Goal: Check status: Check status

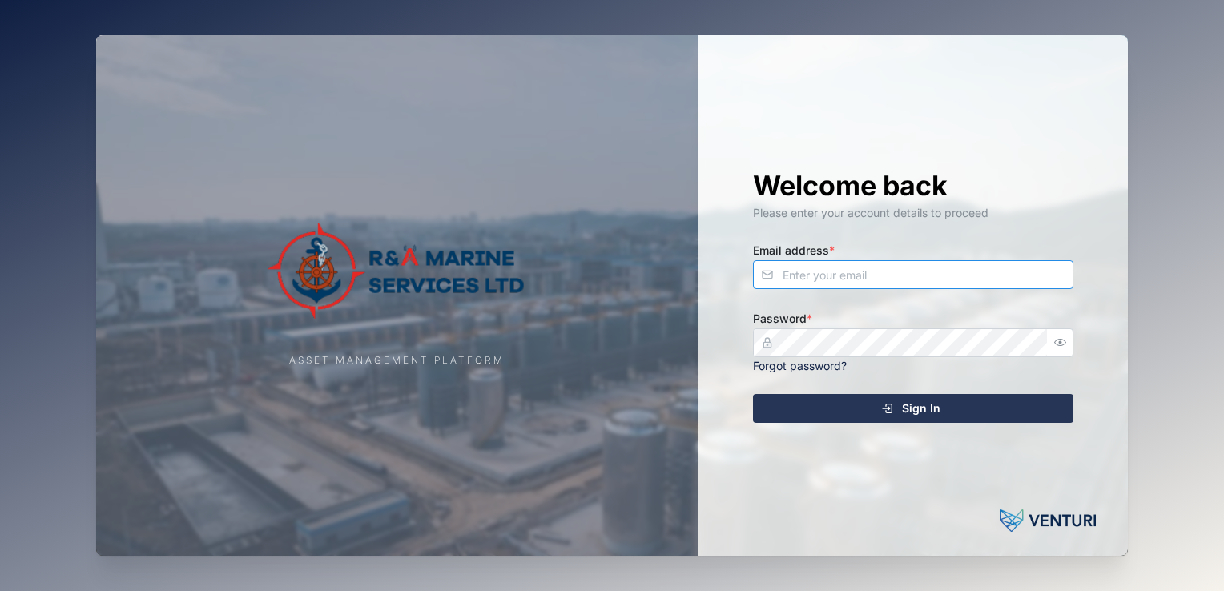
type input "Bathsheba.kare@ramarineservices.com"
click at [944, 415] on div "Sign In" at bounding box center [910, 408] width 295 height 27
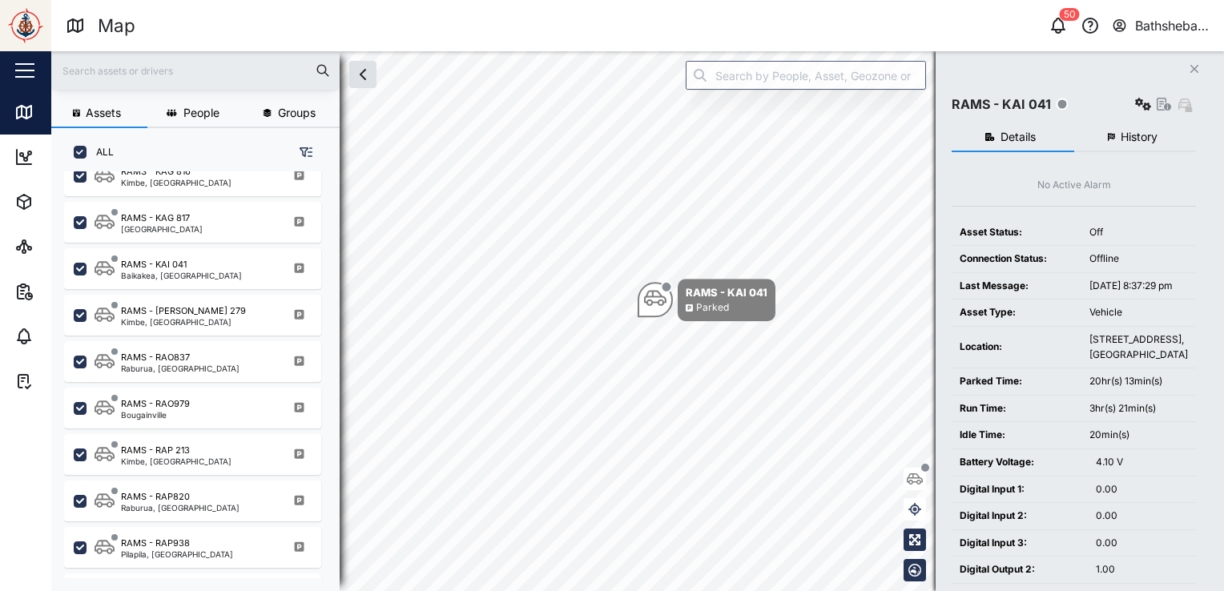
scroll to position [517, 0]
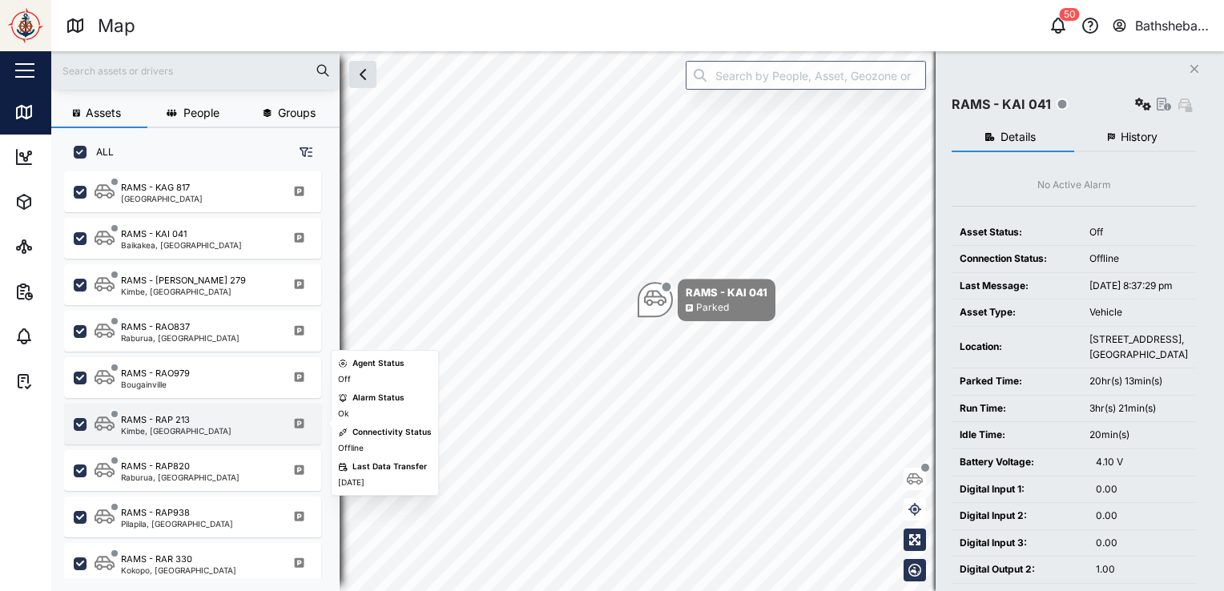
click at [210, 413] on div "RAMS - RAP 213" at bounding box center [176, 420] width 111 height 14
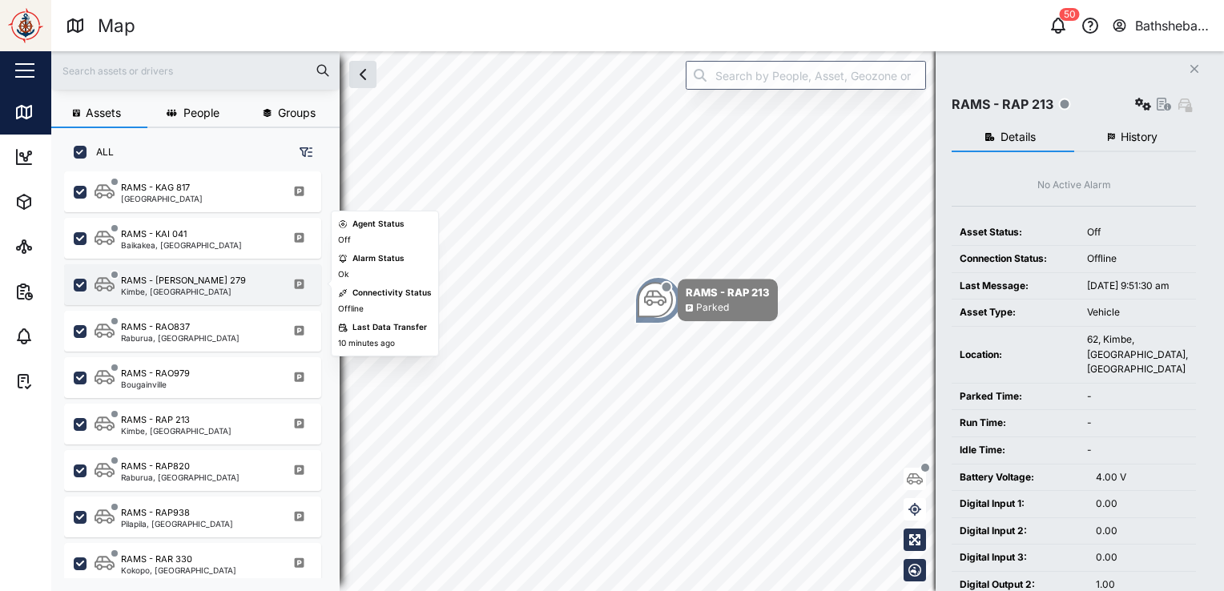
click at [167, 279] on div "RAMS - [PERSON_NAME] 279" at bounding box center [183, 281] width 125 height 14
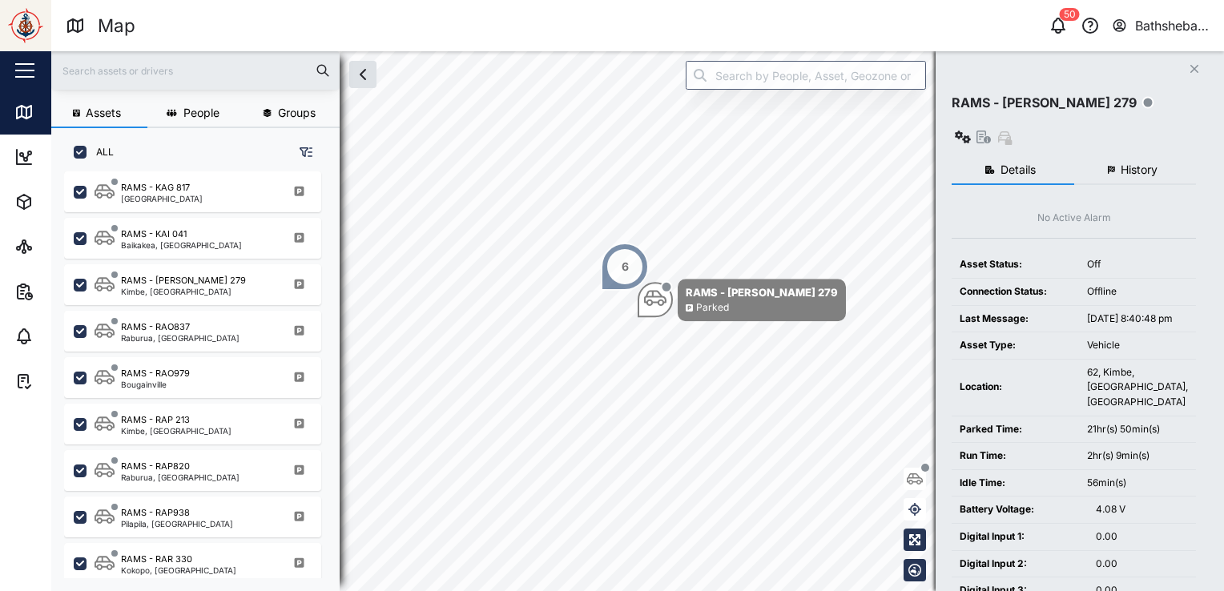
click at [1137, 164] on span "History" at bounding box center [1138, 169] width 37 height 11
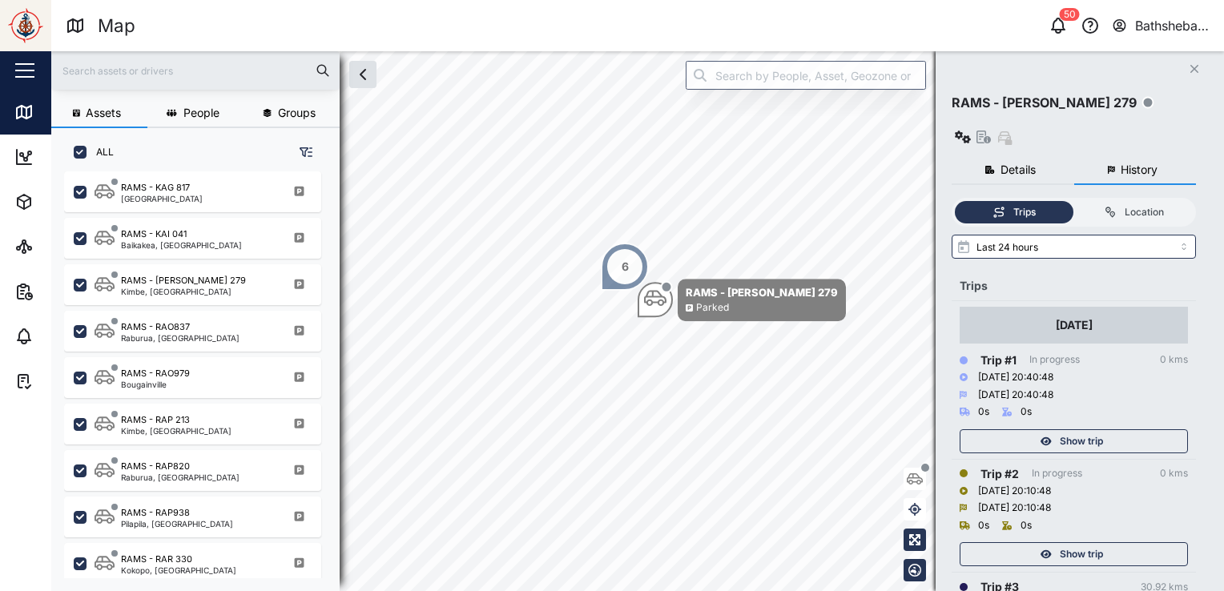
click at [1067, 430] on span "Show trip" at bounding box center [1080, 441] width 43 height 22
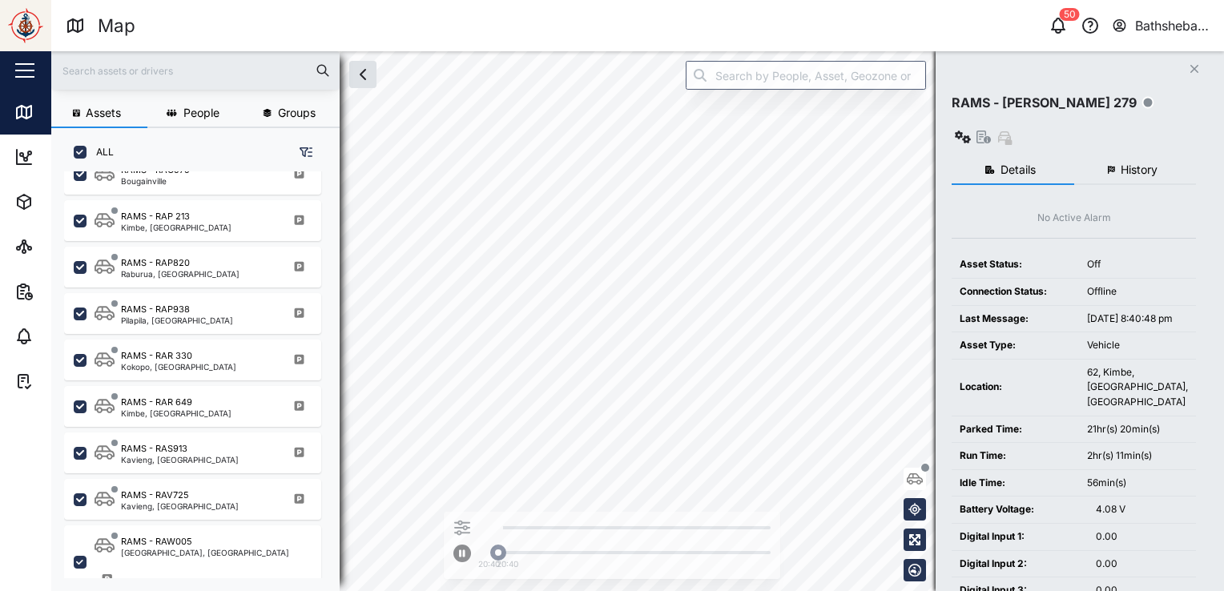
scroll to position [645, 0]
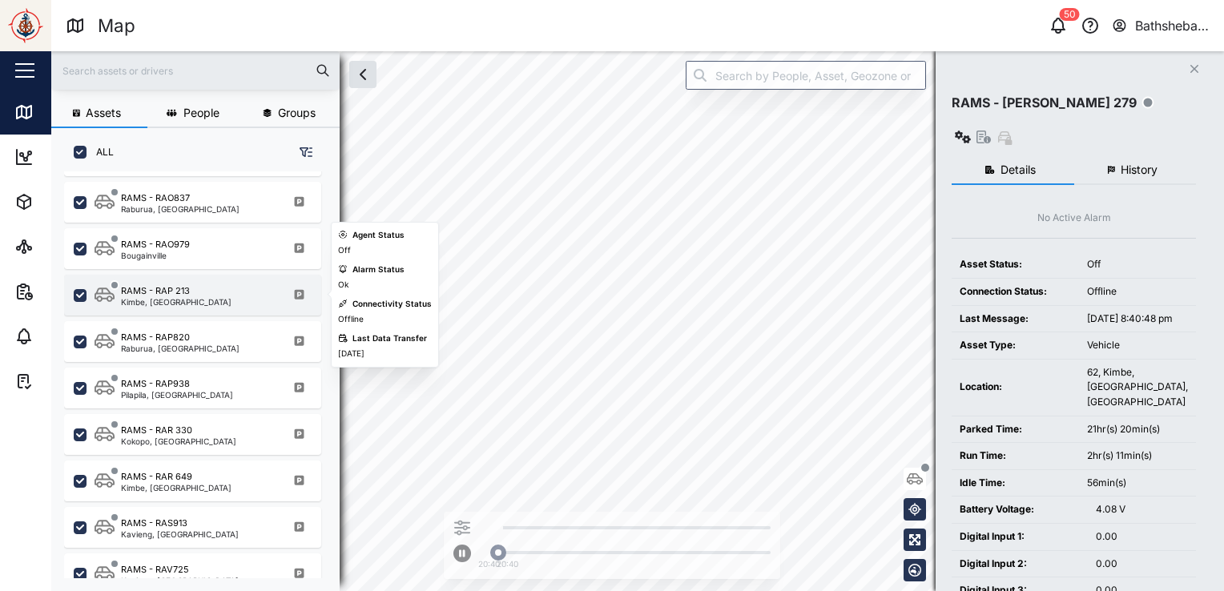
click at [146, 298] on div "Kimbe, [GEOGRAPHIC_DATA]" at bounding box center [176, 302] width 111 height 8
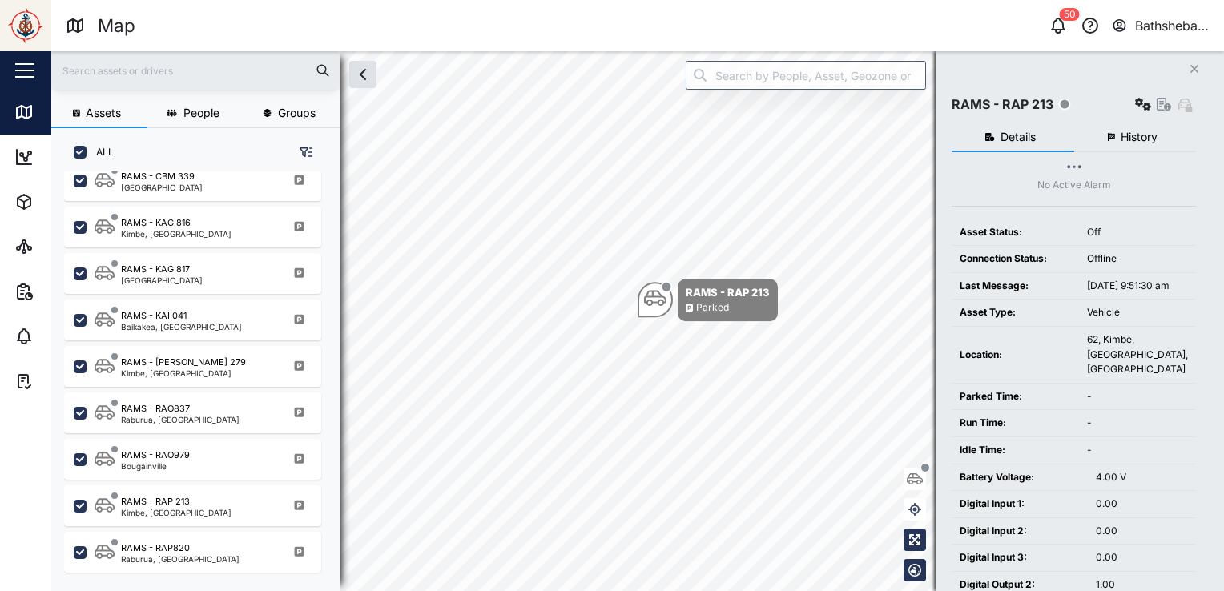
scroll to position [429, 0]
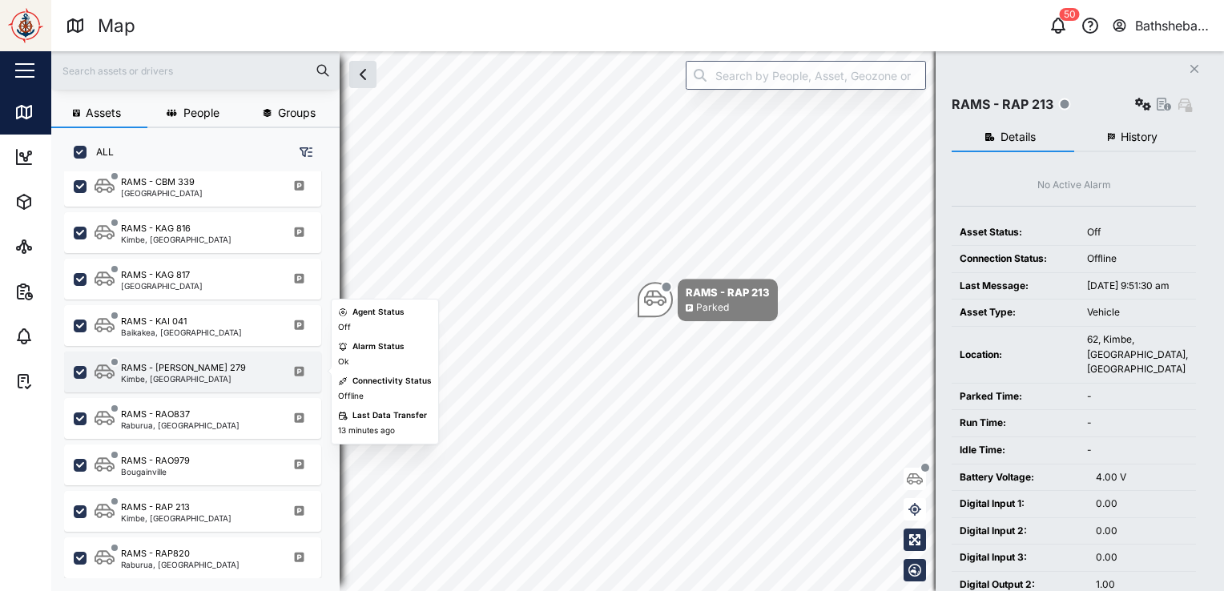
click at [215, 363] on div "RAMS - RAO 279 Kimbe, West New Britain" at bounding box center [202, 372] width 217 height 22
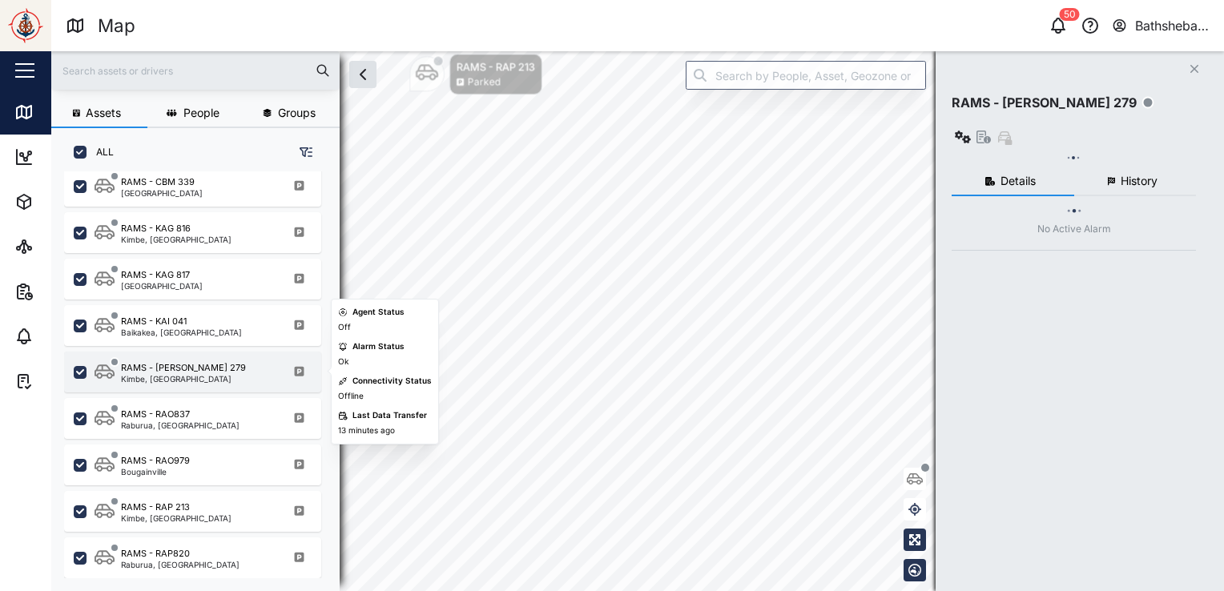
click at [215, 363] on div "RAMS - RAO 279 Kimbe, West New Britain" at bounding box center [202, 372] width 217 height 22
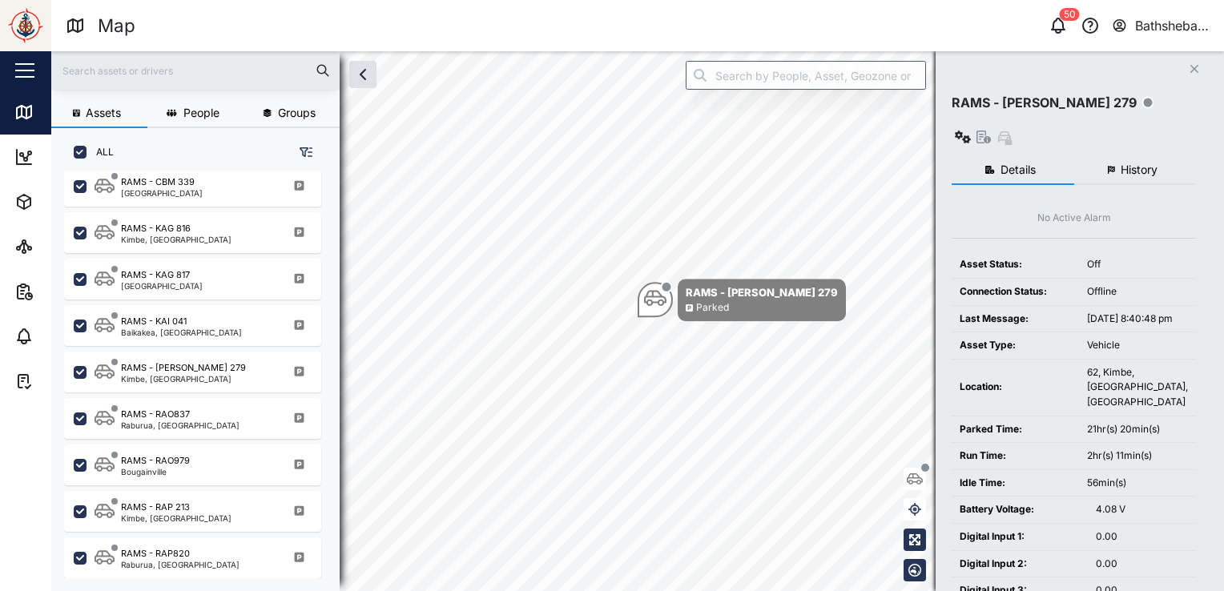
click at [1140, 164] on span "History" at bounding box center [1138, 169] width 37 height 11
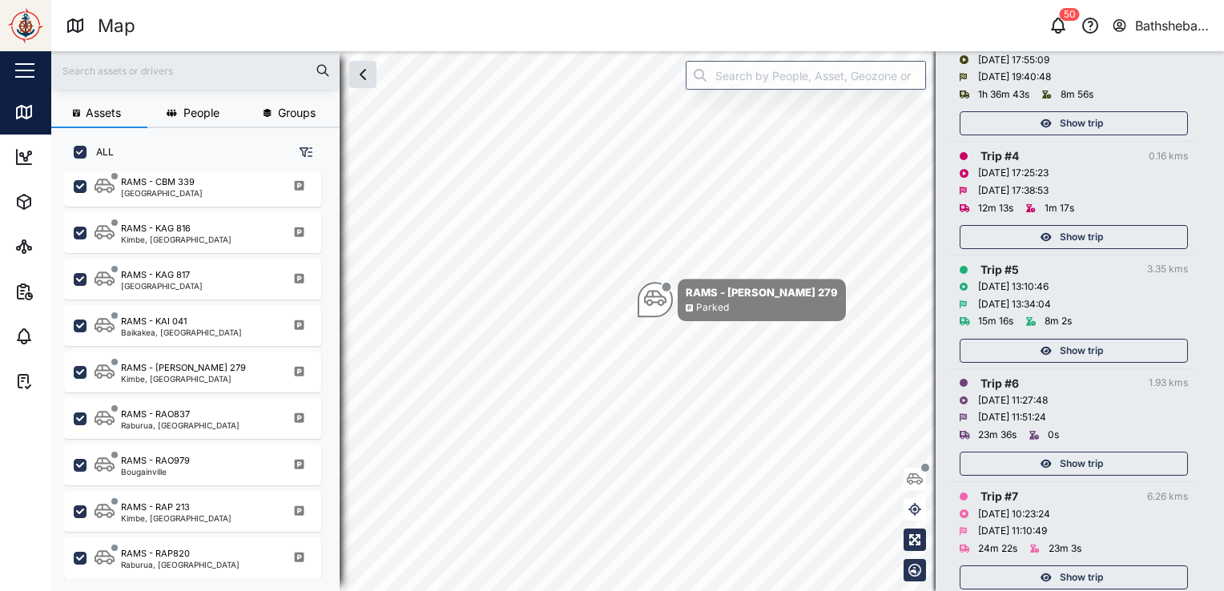
scroll to position [541, 0]
click at [1067, 343] on span "Show trip" at bounding box center [1080, 354] width 43 height 22
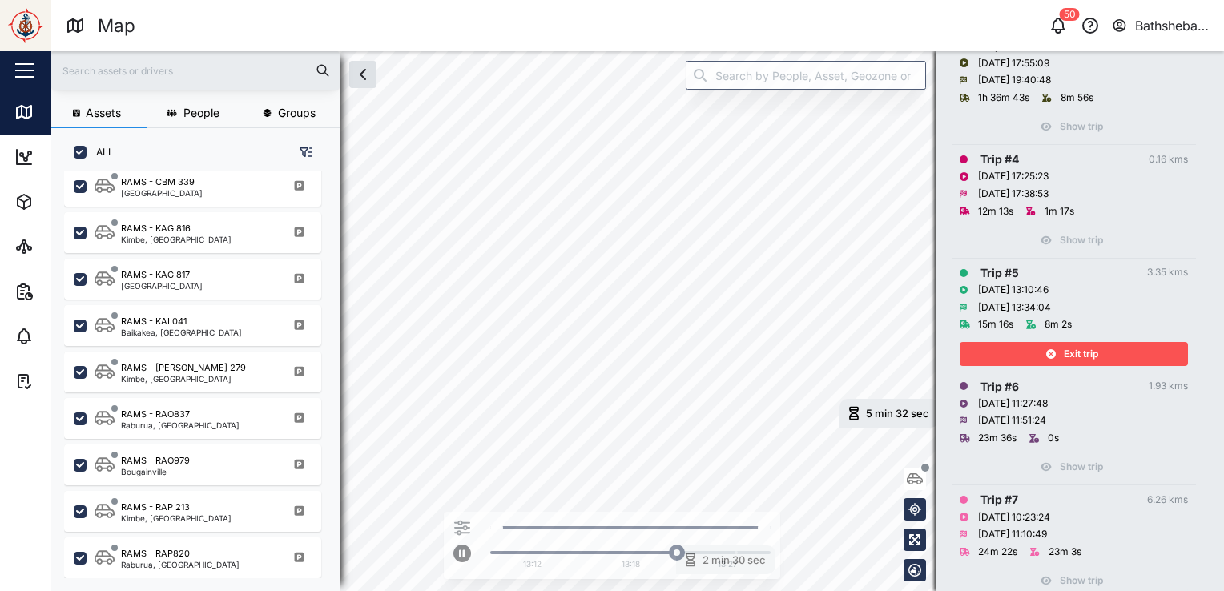
click at [1076, 343] on span "Exit trip" at bounding box center [1080, 354] width 34 height 22
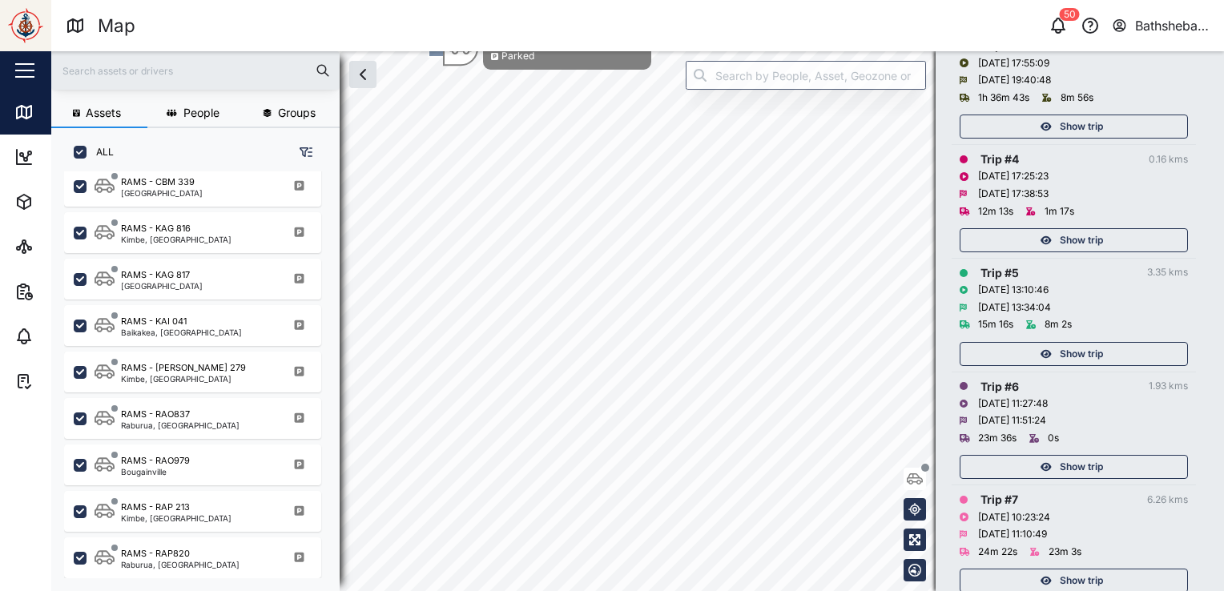
click at [1102, 229] on span "Show trip" at bounding box center [1080, 240] width 43 height 22
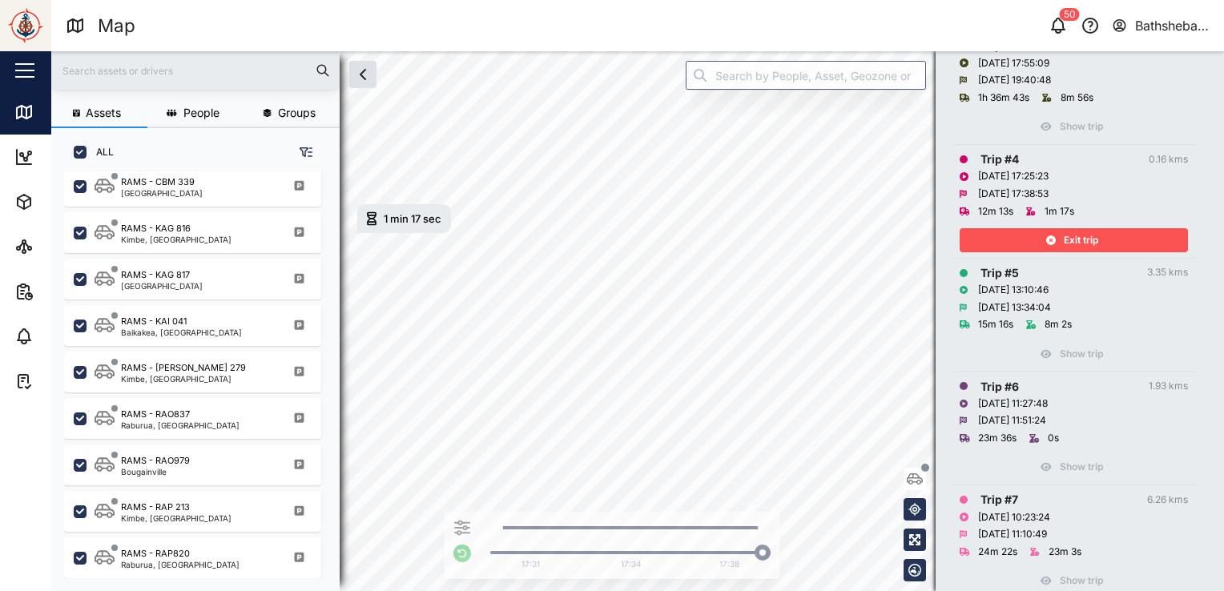
click at [1111, 229] on div "Exit trip" at bounding box center [1071, 240] width 208 height 22
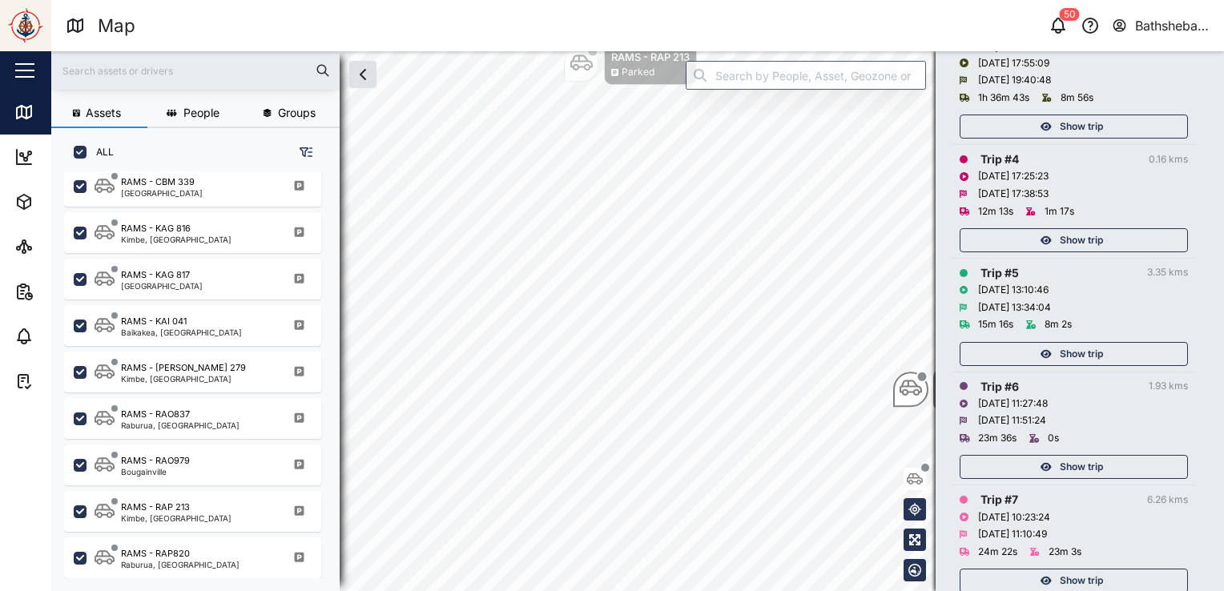
click at [1108, 229] on div "Show trip" at bounding box center [1071, 240] width 208 height 22
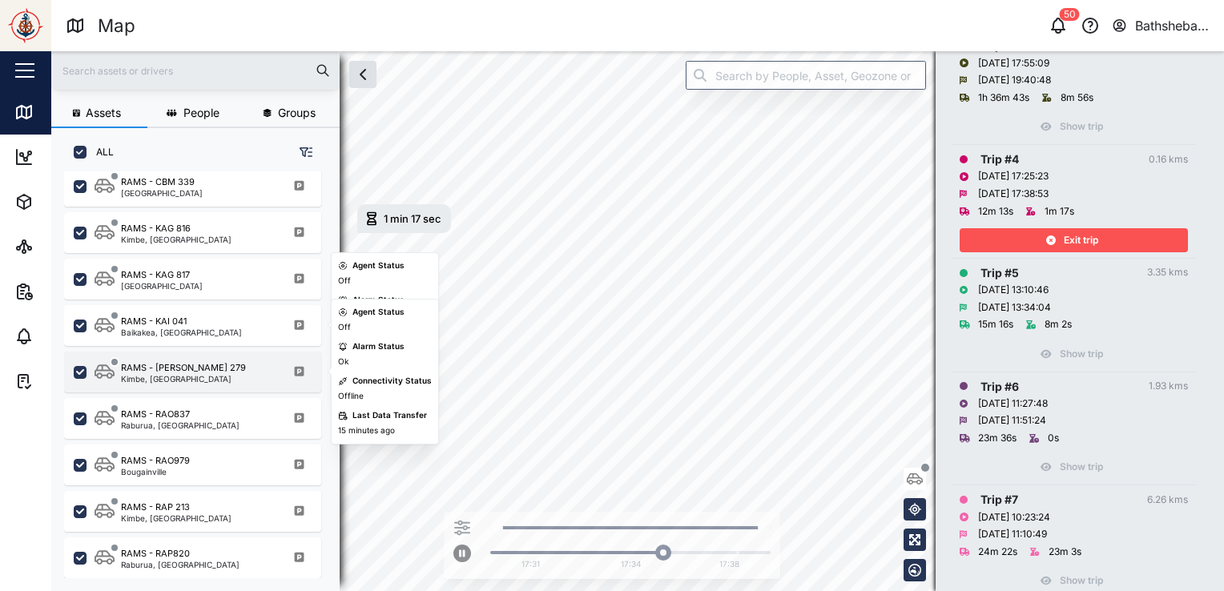
click at [202, 375] on div "Kimbe, [GEOGRAPHIC_DATA]" at bounding box center [183, 379] width 125 height 8
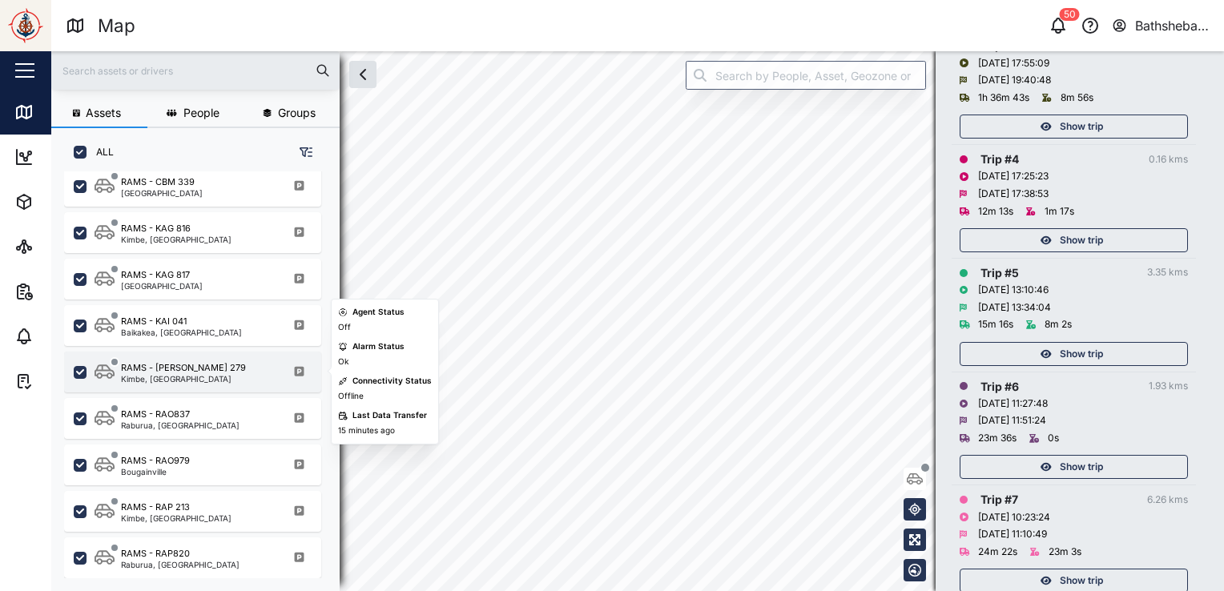
click at [202, 375] on div "Kimbe, [GEOGRAPHIC_DATA]" at bounding box center [183, 379] width 125 height 8
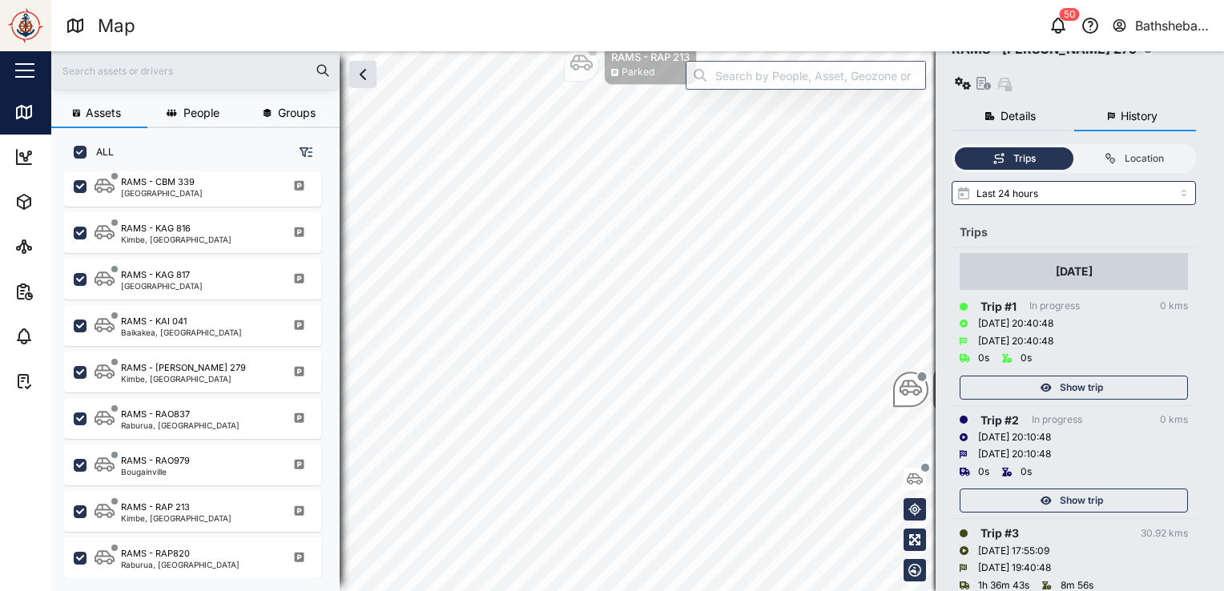
scroll to position [60, 0]
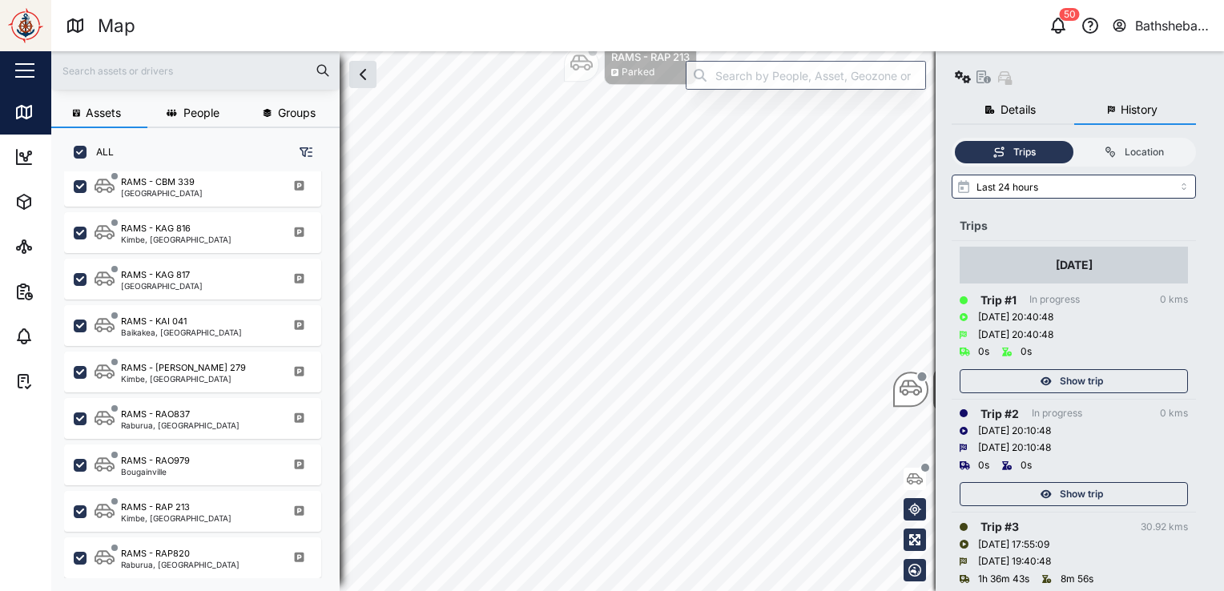
click at [1069, 370] on span "Show trip" at bounding box center [1080, 381] width 43 height 22
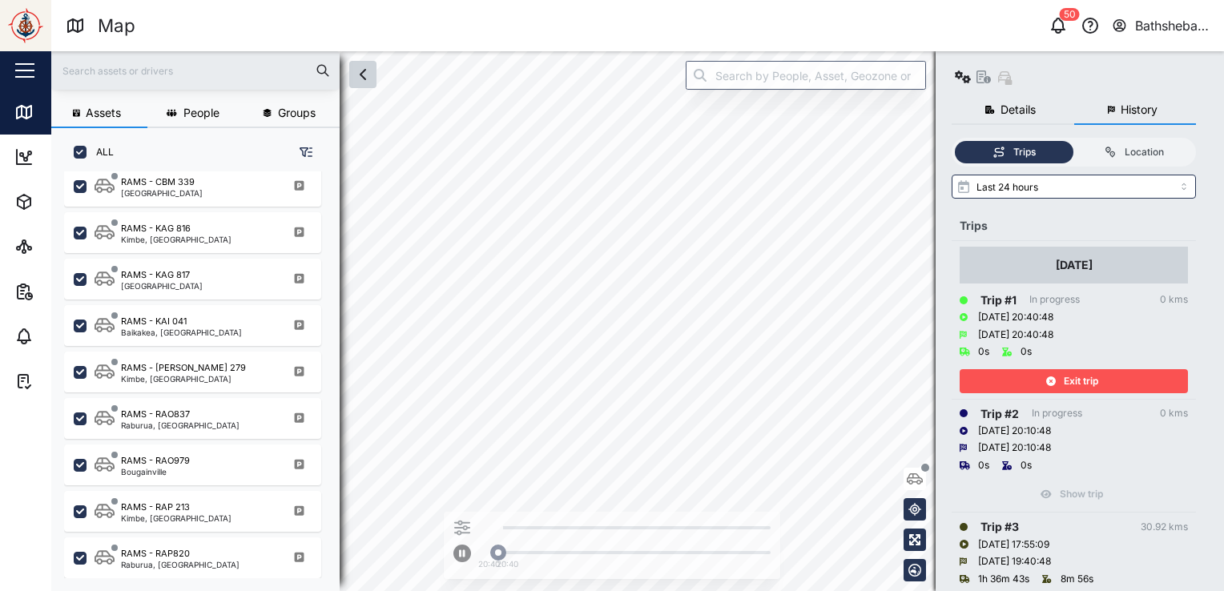
click at [362, 69] on icon "button" at bounding box center [362, 74] width 19 height 19
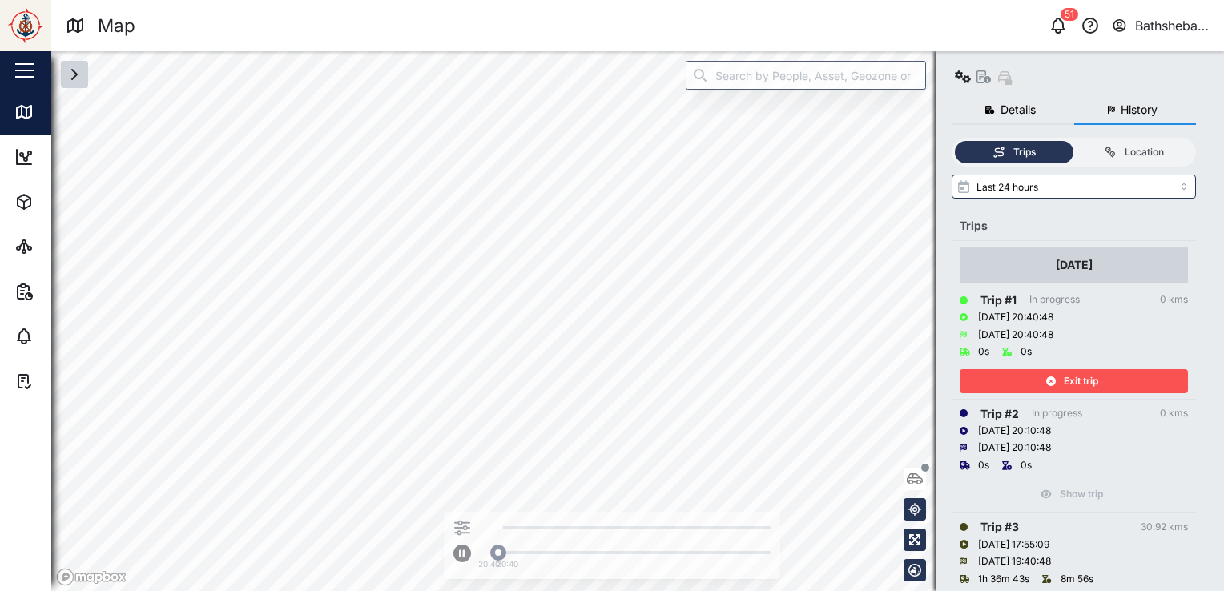
click at [78, 82] on icon "button" at bounding box center [74, 74] width 19 height 19
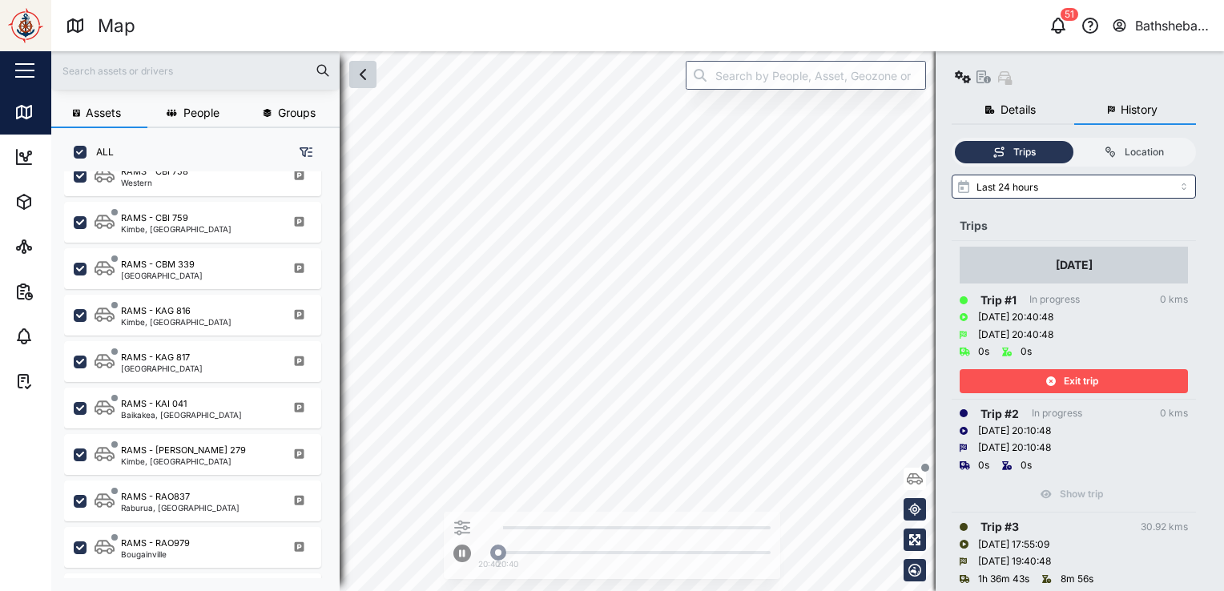
scroll to position [356, 0]
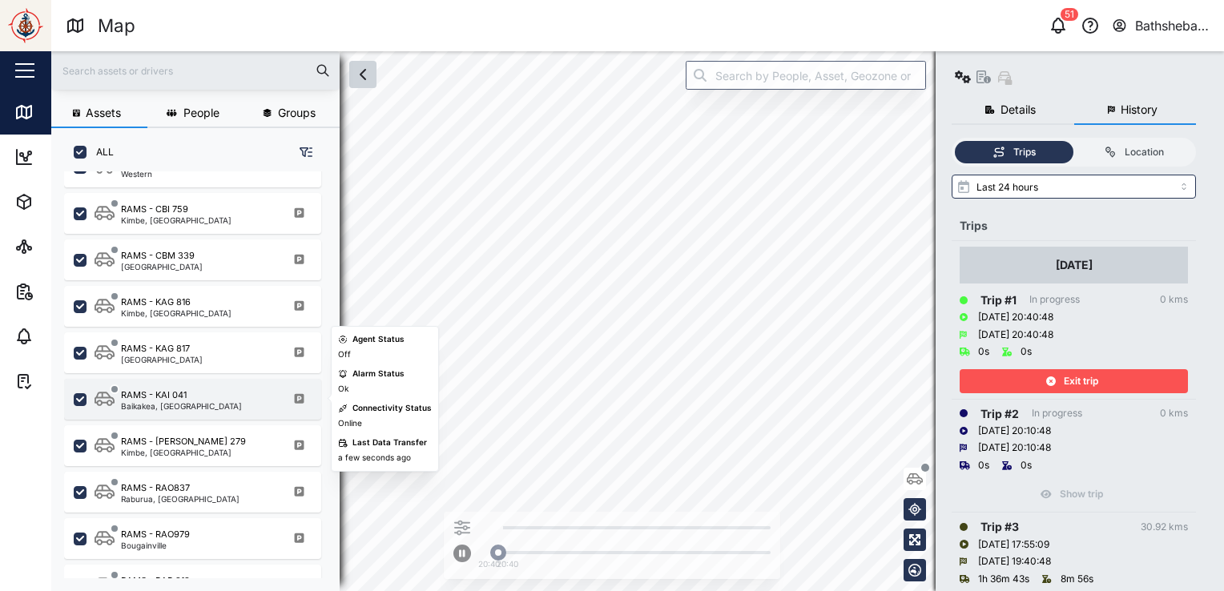
click at [166, 384] on div "RAMS - KAI 041 Baikakea, West New Britain" at bounding box center [192, 399] width 257 height 41
